Goal: Check status: Check status

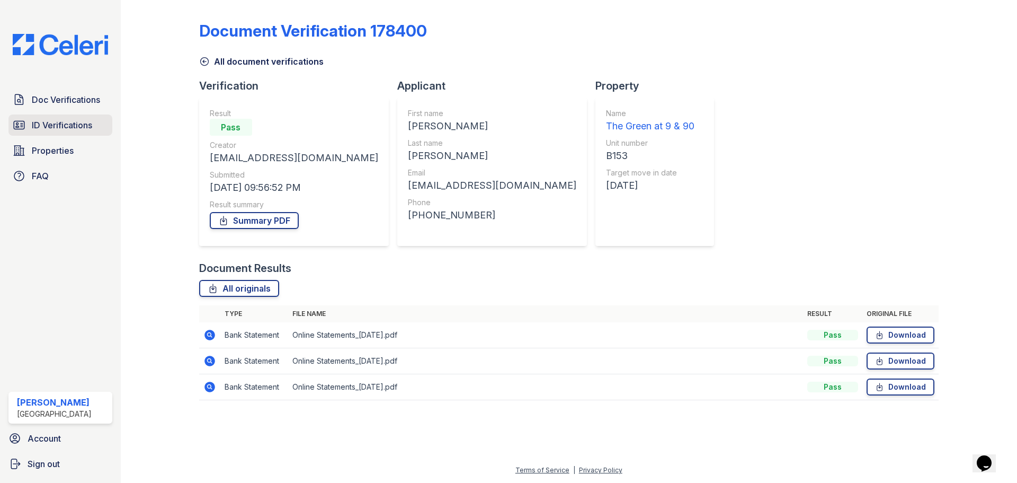
click at [80, 128] on span "ID Verifications" at bounding box center [62, 125] width 60 height 13
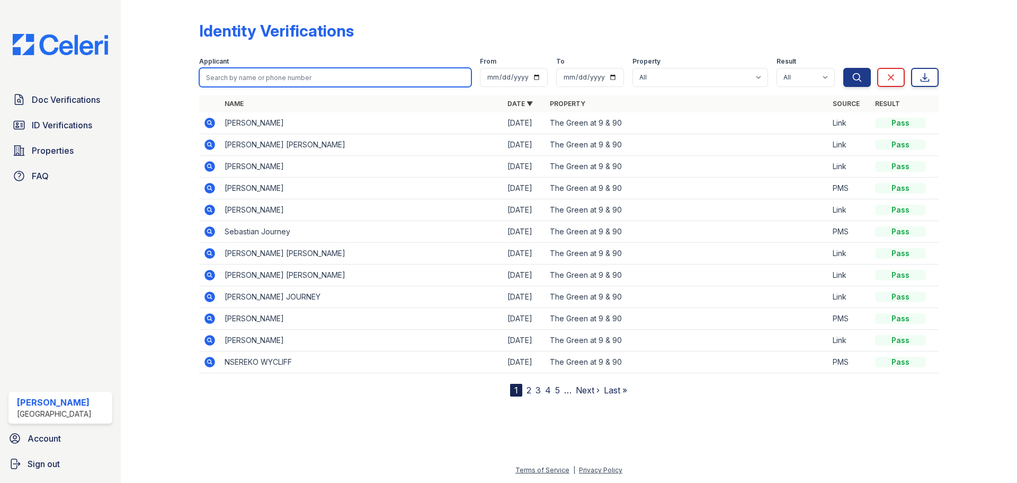
click at [289, 73] on input "search" at bounding box center [335, 77] width 272 height 19
type input "benjamin"
click at [843, 68] on button "Search" at bounding box center [857, 77] width 28 height 19
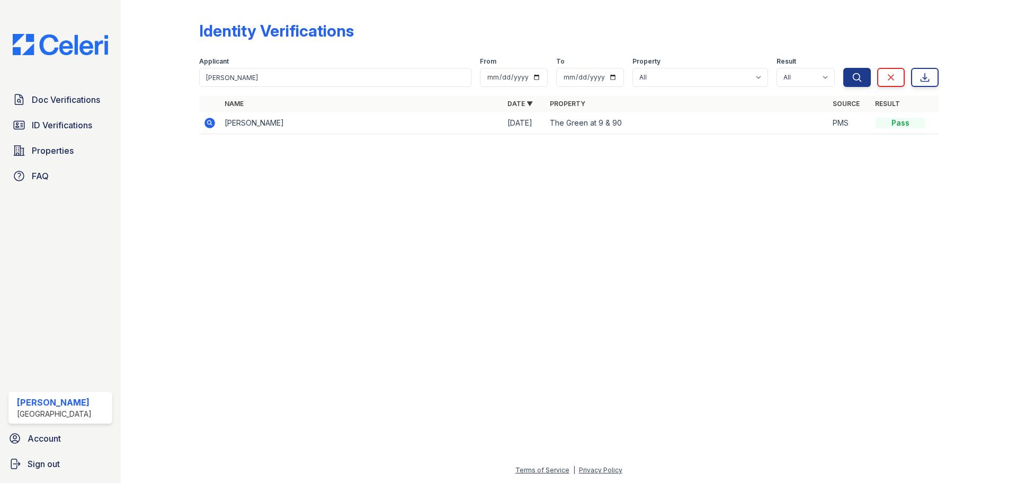
click at [209, 121] on icon at bounding box center [209, 123] width 13 height 13
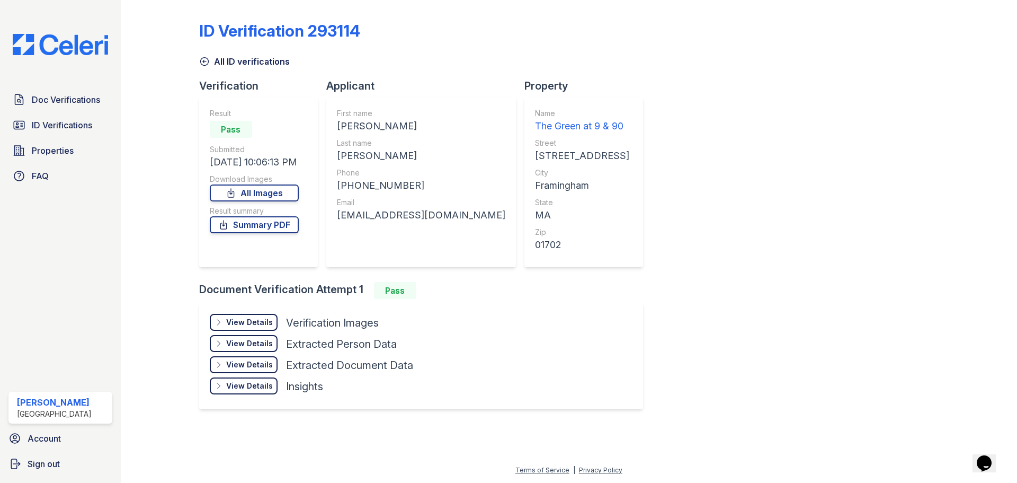
click at [257, 318] on div "View Details" at bounding box center [249, 322] width 47 height 11
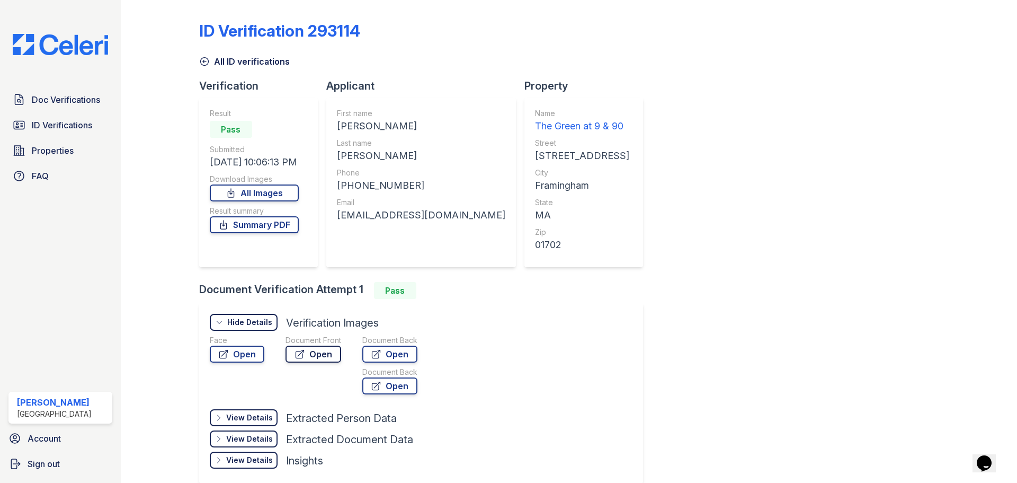
click at [322, 354] on link "Open" at bounding box center [313, 353] width 56 height 17
